Goal: Navigation & Orientation: Find specific page/section

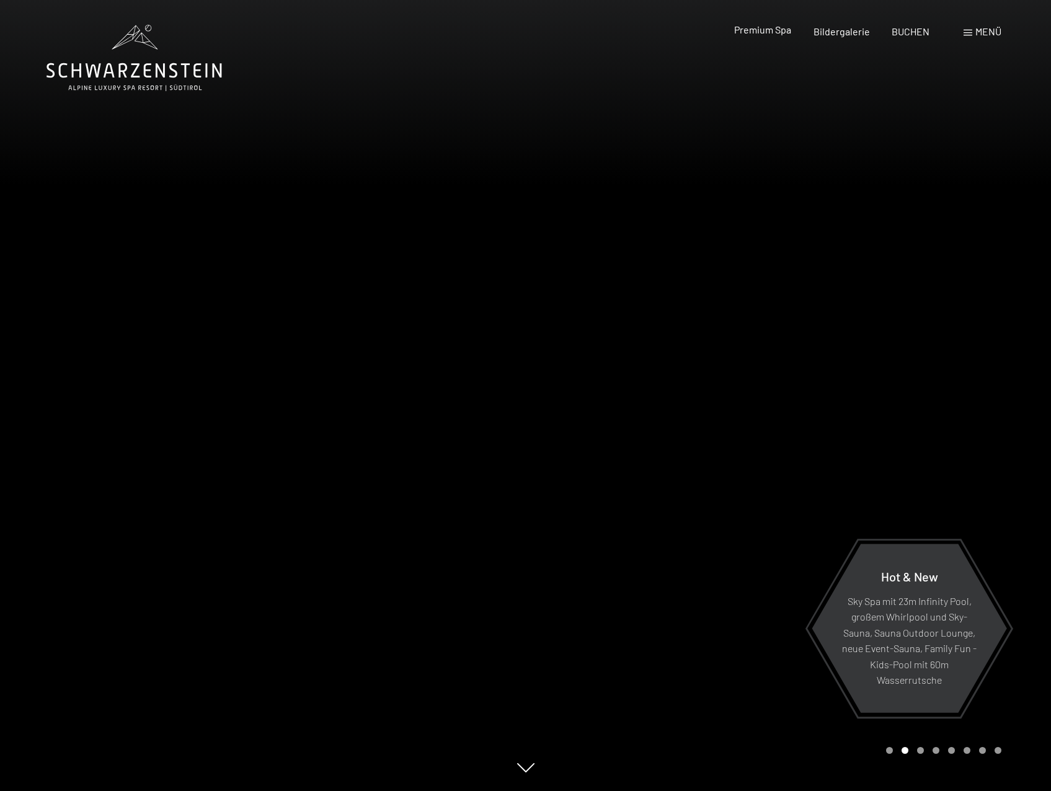
click at [777, 30] on span "Premium Spa" at bounding box center [762, 30] width 57 height 12
click at [973, 36] on div "Menü" at bounding box center [982, 32] width 38 height 14
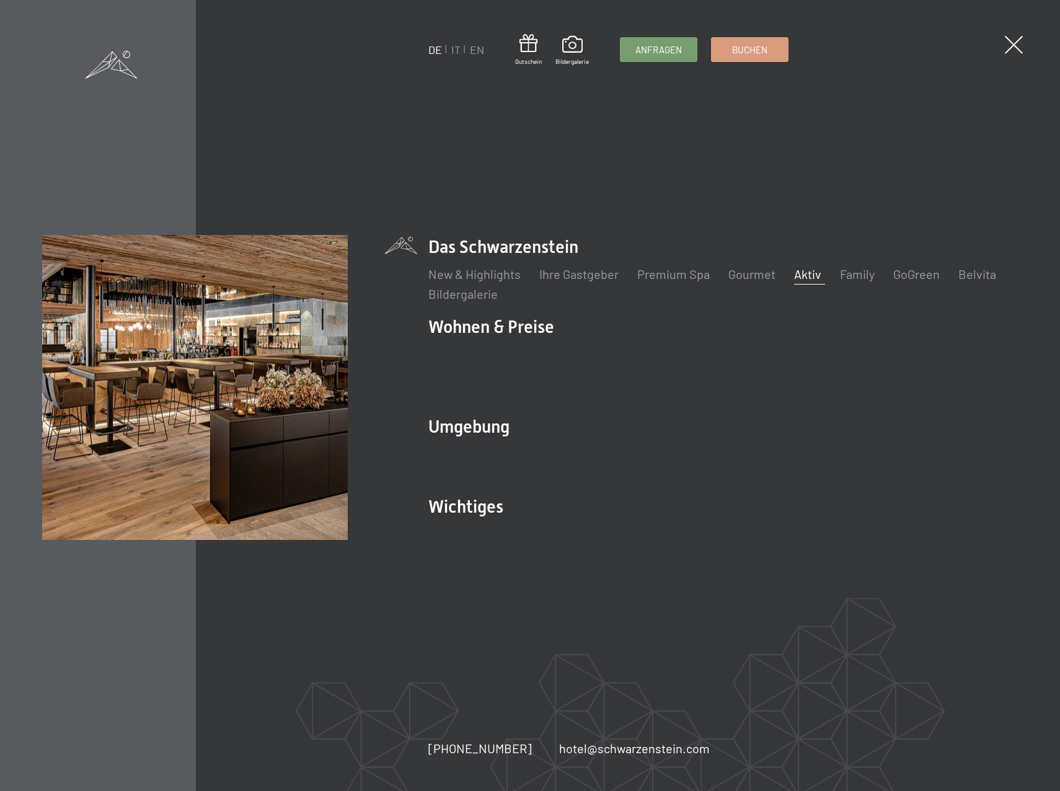
click at [811, 281] on link "Aktiv" at bounding box center [807, 274] width 27 height 15
click at [1011, 41] on span at bounding box center [1013, 44] width 25 height 25
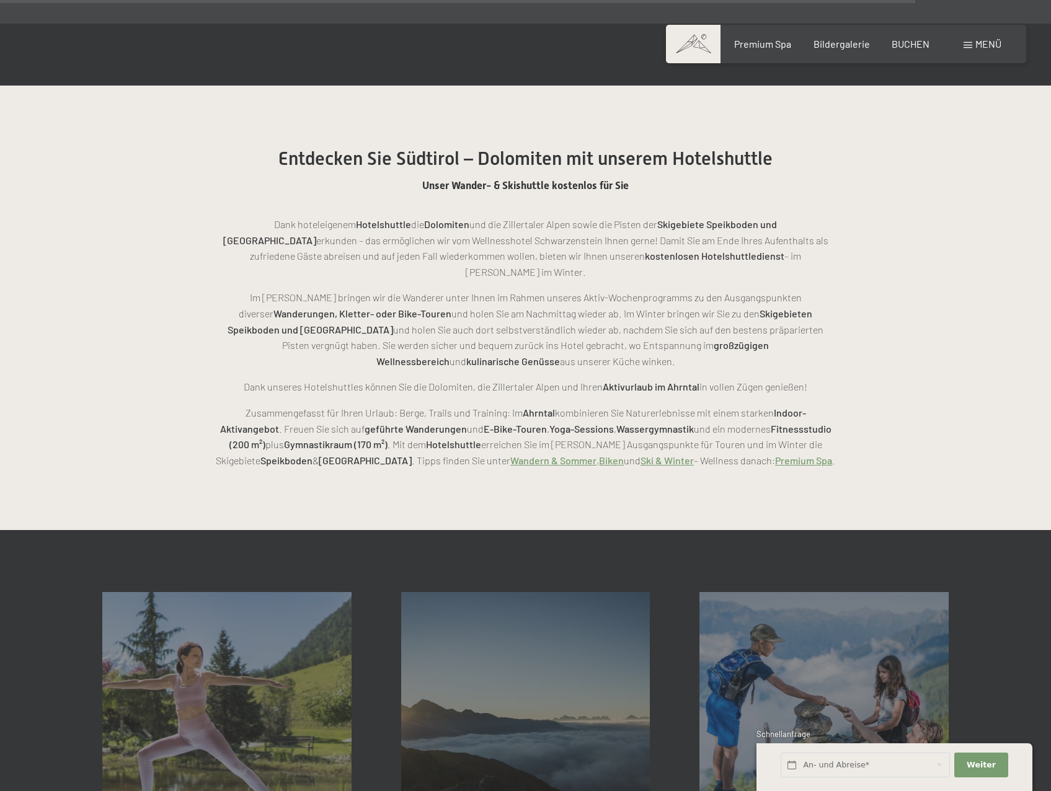
scroll to position [2789, 0]
